Goal: Task Accomplishment & Management: Manage account settings

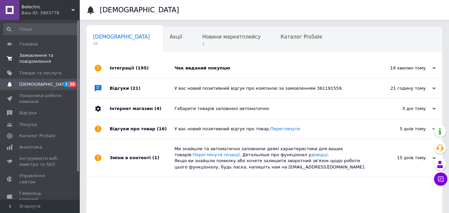
click at [49, 57] on span "Замовлення та повідомлення" at bounding box center [40, 59] width 42 height 12
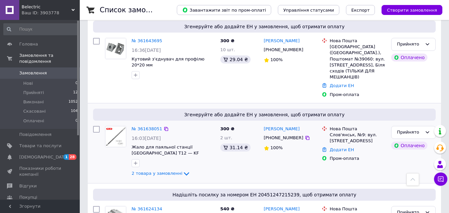
scroll to position [100, 0]
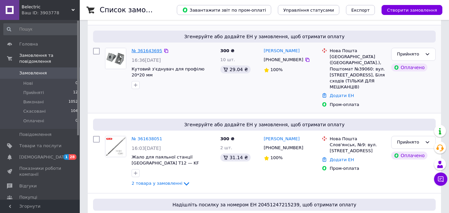
click at [144, 53] on link "№ 361643695" at bounding box center [147, 50] width 31 height 5
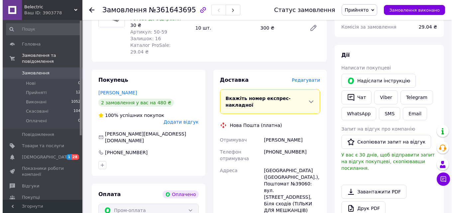
scroll to position [100, 0]
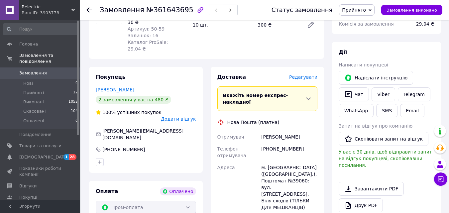
click at [301, 75] on span "Редагувати" at bounding box center [303, 77] width 28 height 5
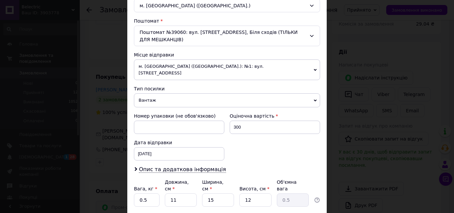
scroll to position [200, 0]
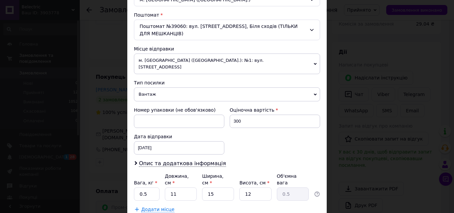
click at [171, 94] on span "Вантаж" at bounding box center [227, 94] width 186 height 14
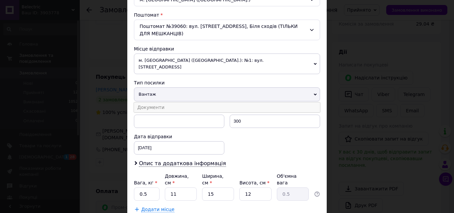
click at [166, 103] on li "Документи" at bounding box center [227, 107] width 186 height 10
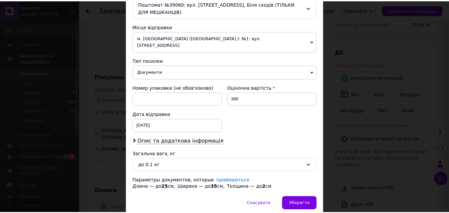
scroll to position [243, 0]
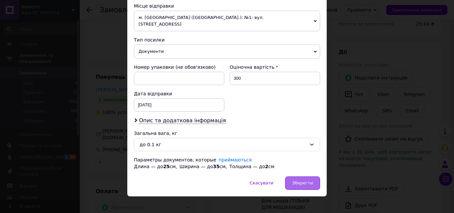
click at [298, 180] on div "Зберегти" at bounding box center [302, 183] width 35 height 13
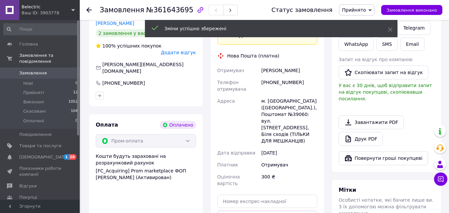
scroll to position [233, 0]
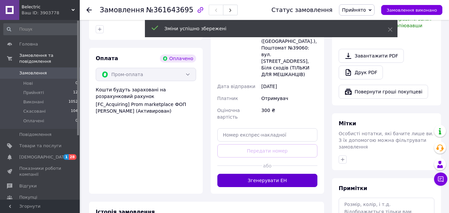
click at [244, 174] on button "Згенерувати ЕН" at bounding box center [268, 180] width 100 height 13
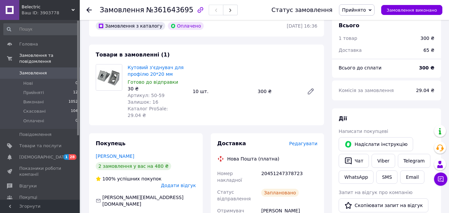
scroll to position [220, 0]
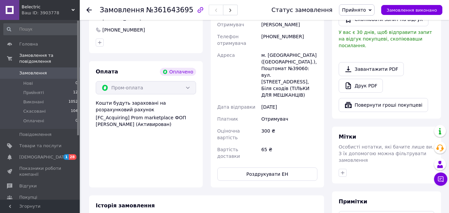
click at [58, 70] on span "Замовлення" at bounding box center [40, 73] width 42 height 6
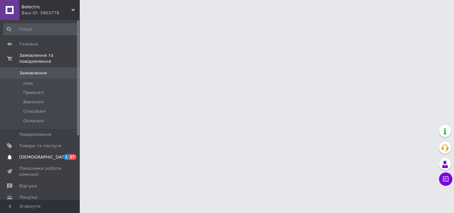
click at [42, 154] on span "[DEMOGRAPHIC_DATA]" at bounding box center [43, 157] width 49 height 6
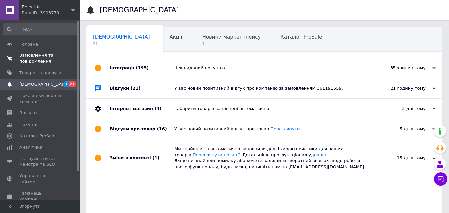
click at [57, 60] on span "Замовлення та повідомлення" at bounding box center [40, 59] width 42 height 12
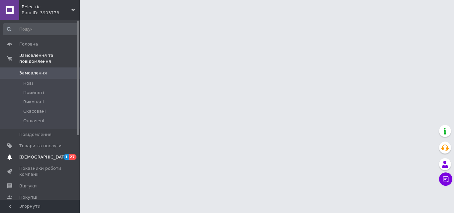
click at [48, 154] on span "[DEMOGRAPHIC_DATA]" at bounding box center [40, 157] width 42 height 6
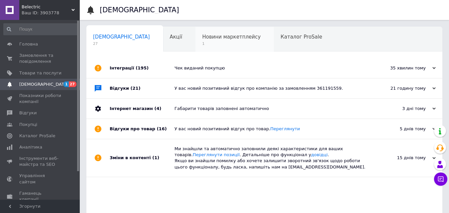
click at [202, 40] on span "Новини маркетплейсу" at bounding box center [231, 37] width 59 height 6
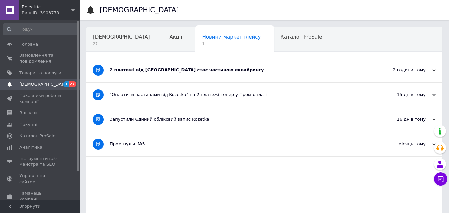
click at [174, 73] on div "2 платежі від Rozetka стає частиною еквайрингу" at bounding box center [240, 70] width 260 height 6
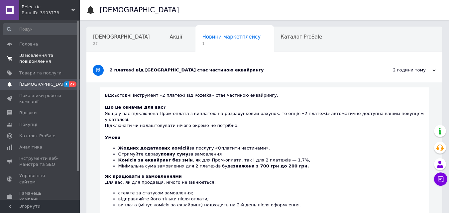
click at [52, 62] on span "Замовлення та повідомлення" at bounding box center [40, 59] width 42 height 12
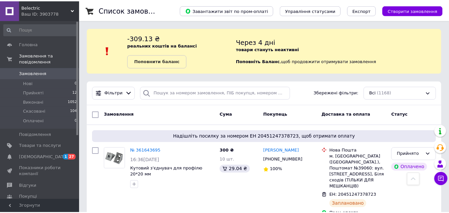
scroll to position [170, 0]
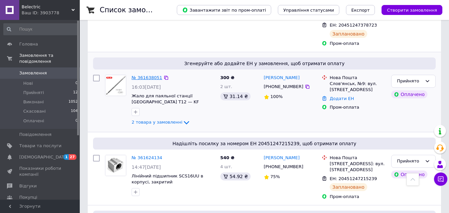
click at [144, 75] on link "№ 361638051" at bounding box center [147, 77] width 31 height 5
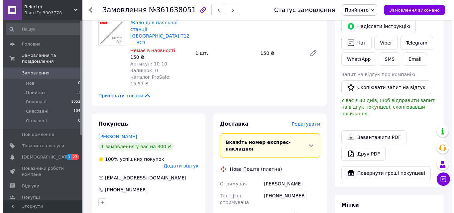
scroll to position [166, 0]
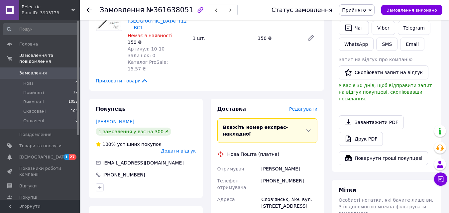
click at [311, 99] on div "Доставка Редагувати Вкажіть номер експрес-накладної Обов'язково введіть номер е…" at bounding box center [268, 212] width 114 height 227
click at [311, 106] on span "Редагувати" at bounding box center [303, 108] width 28 height 5
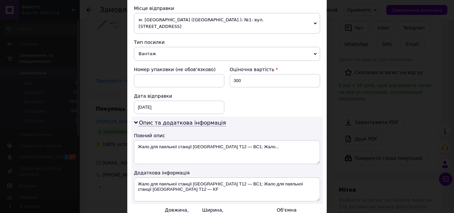
scroll to position [303, 0]
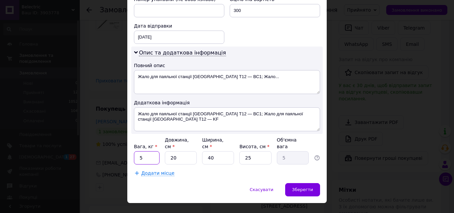
click at [153, 151] on input "5" at bounding box center [147, 157] width 26 height 13
drag, startPoint x: 213, startPoint y: 71, endPoint x: 264, endPoint y: 66, distance: 51.1
click at [264, 70] on textarea "Жало для паяльної станції Hakko T12 — BC1; Жало..." at bounding box center [227, 82] width 186 height 24
type textarea "Жало для паяльної станції Hakko T12"
drag, startPoint x: 150, startPoint y: 144, endPoint x: 122, endPoint y: 143, distance: 27.6
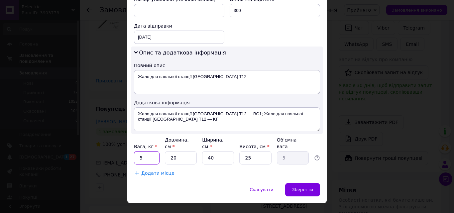
click at [122, 143] on div "× Редагування доставки Спосіб доставки Нова Пошта (платна) Платник Отримувач Ві…" at bounding box center [227, 106] width 454 height 213
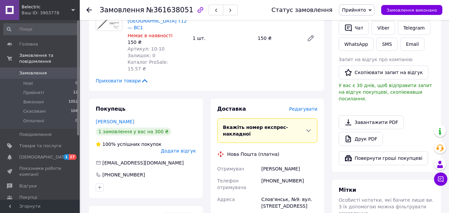
click at [310, 99] on div "Доставка Редагувати Вкажіть номер експрес-накладної Обов'язково введіть номер е…" at bounding box center [268, 212] width 114 height 227
click at [311, 106] on span "Редагувати" at bounding box center [303, 108] width 28 height 5
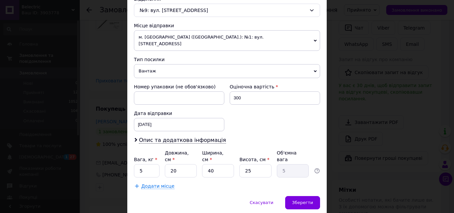
scroll to position [195, 0]
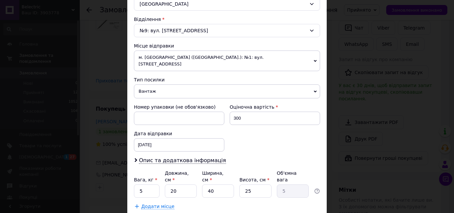
click at [179, 84] on span "Вантаж" at bounding box center [227, 91] width 186 height 14
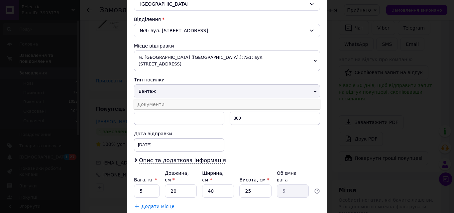
click at [172, 99] on li "Документи" at bounding box center [227, 104] width 186 height 10
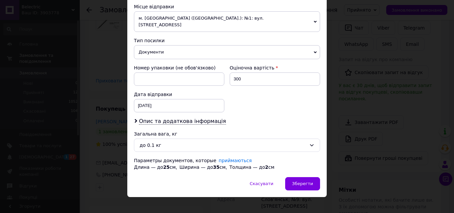
scroll to position [235, 0]
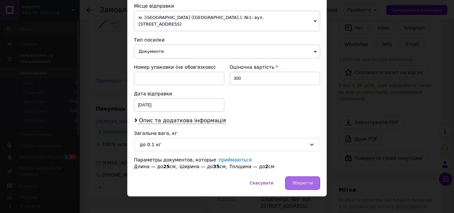
click at [295, 181] on span "Зберегти" at bounding box center [302, 183] width 21 height 5
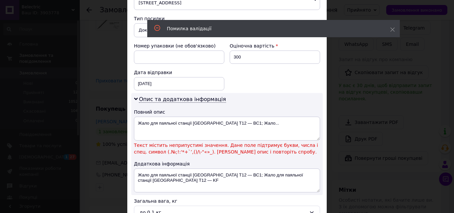
scroll to position [268, 0]
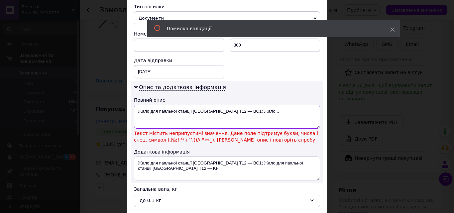
drag, startPoint x: 212, startPoint y: 105, endPoint x: 246, endPoint y: 105, distance: 33.3
click at [246, 105] on textarea "Жало для паяльної станції Hakko T12 — BC1; Жало..." at bounding box center [227, 117] width 186 height 24
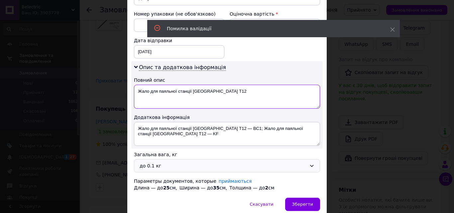
scroll to position [310, 0]
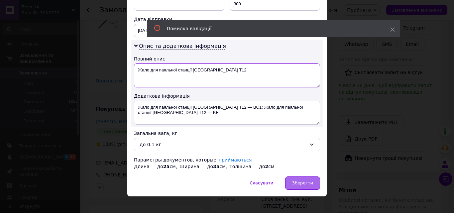
type textarea "Жало для паяльної станції Hakko T12"
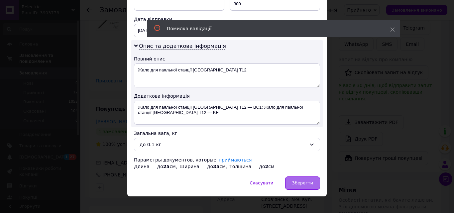
click at [291, 177] on div "Зберегти" at bounding box center [302, 183] width 35 height 13
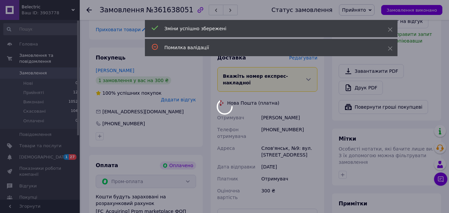
scroll to position [266, 0]
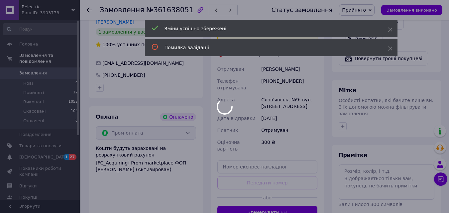
click at [272, 159] on div at bounding box center [224, 106] width 449 height 213
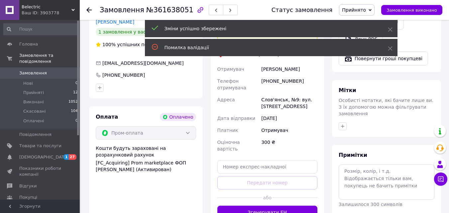
click at [272, 206] on button "Згенерувати ЕН" at bounding box center [268, 212] width 100 height 13
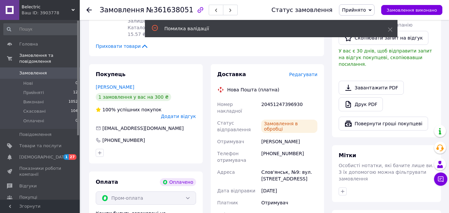
scroll to position [200, 0]
